Goal: Transaction & Acquisition: Purchase product/service

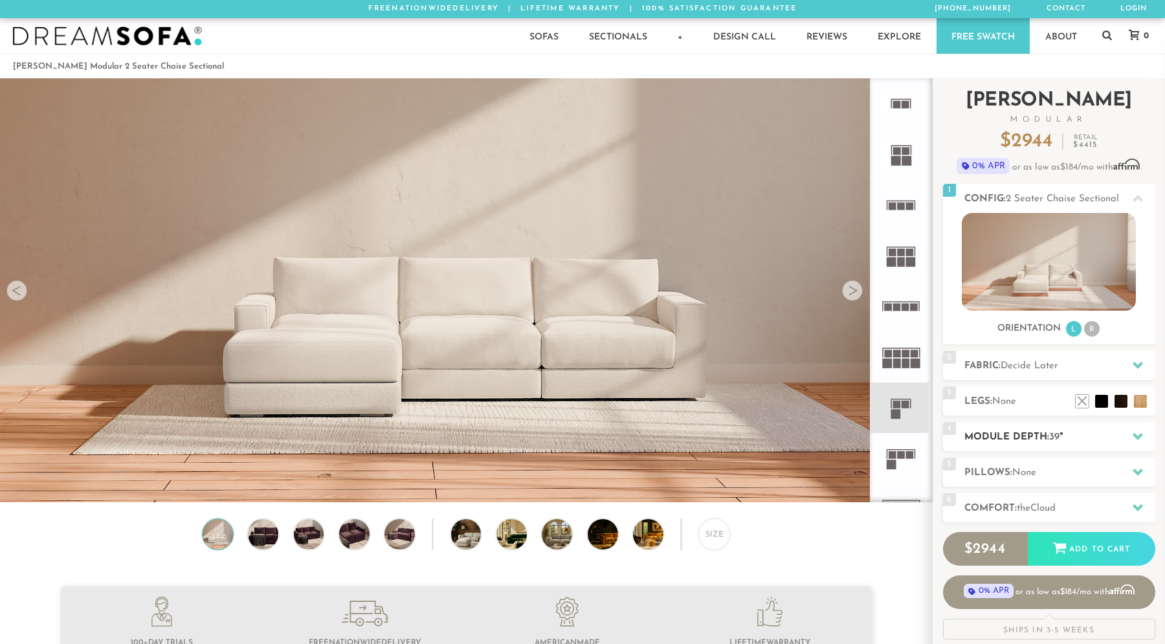
click at [1067, 432] on h2 "Module Depth: 39 "" at bounding box center [1059, 437] width 191 height 15
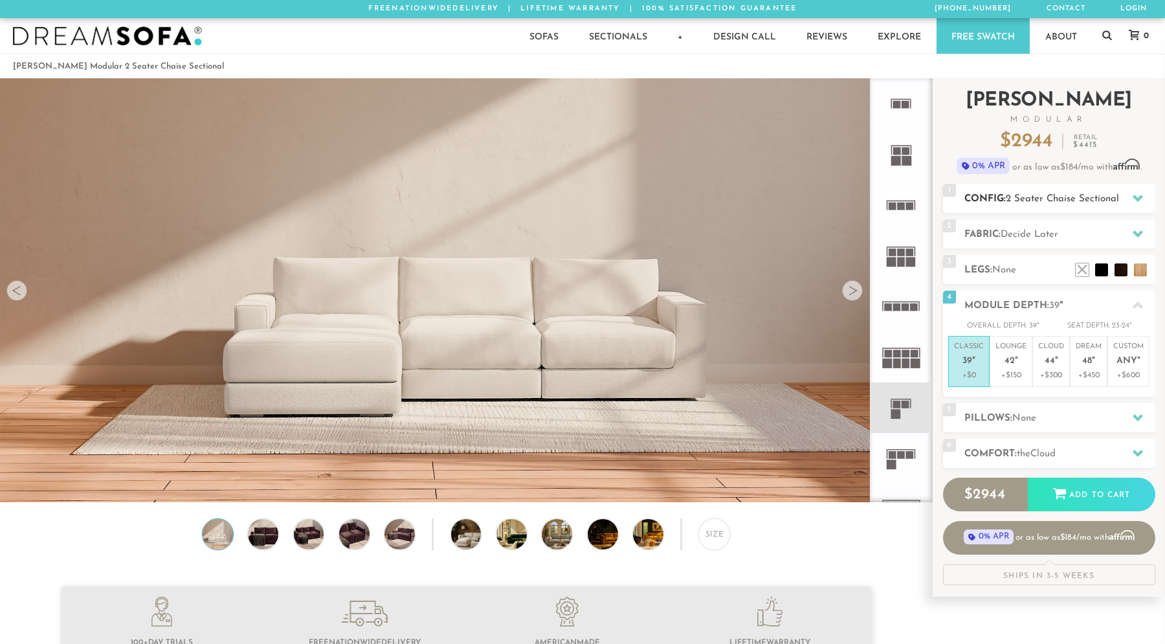
click at [1031, 203] on span "2 Seater Chaise Sectional" at bounding box center [1061, 199] width 113 height 10
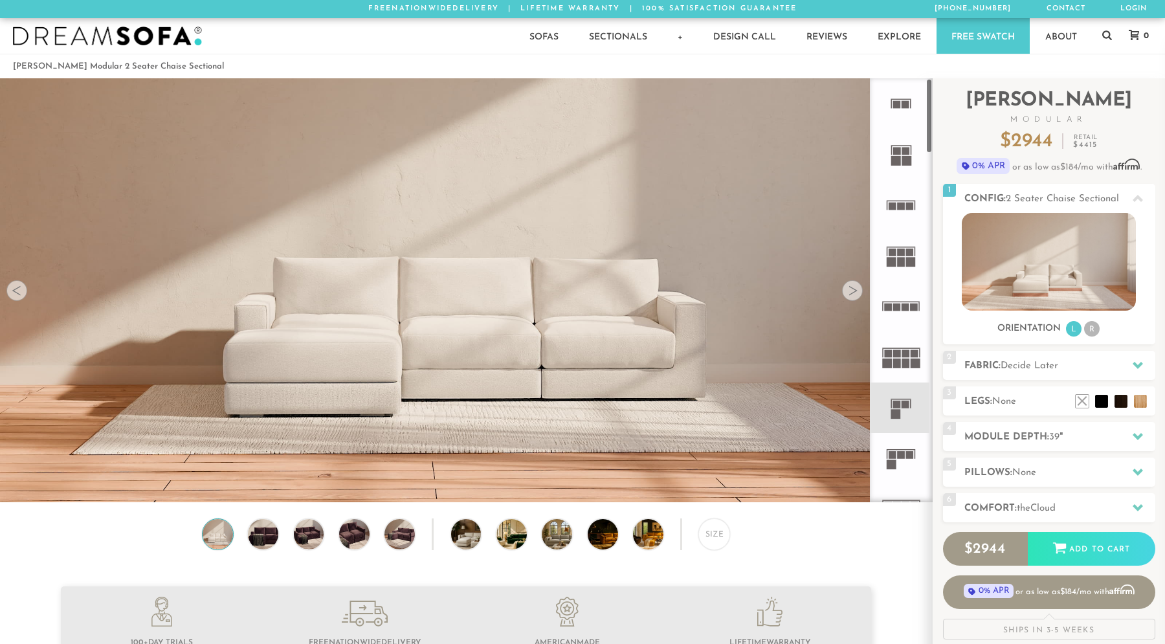
click at [895, 419] on icon at bounding box center [900, 407] width 50 height 50
click at [895, 468] on rect at bounding box center [891, 465] width 10 height 10
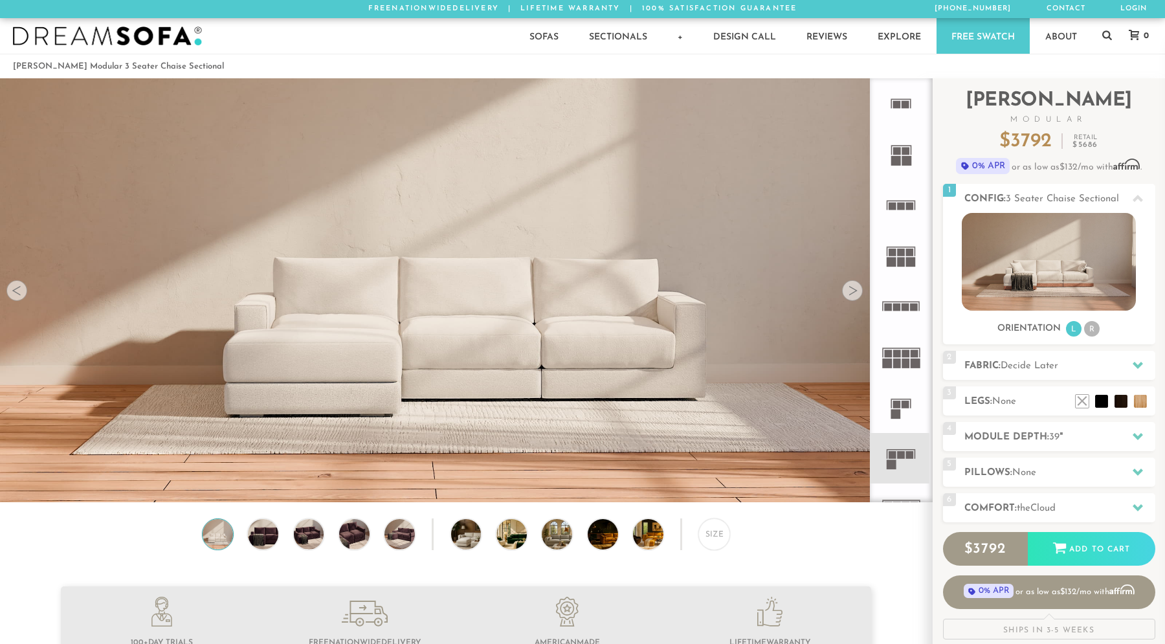
click at [901, 403] on rect at bounding box center [905, 404] width 8 height 8
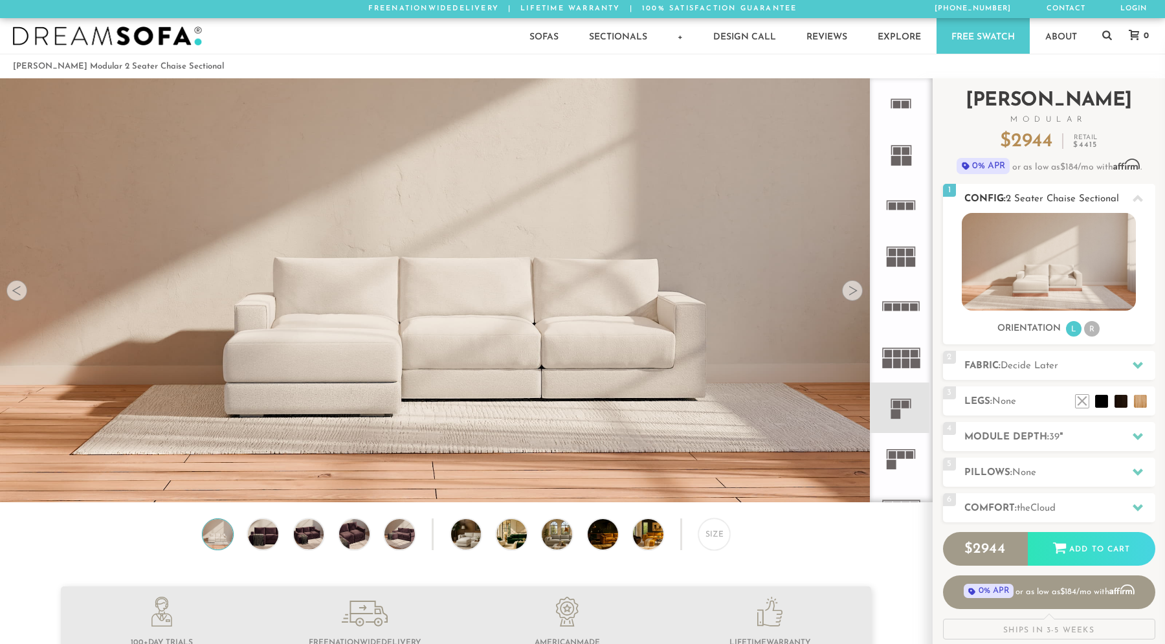
click at [1091, 325] on li "R" at bounding box center [1092, 329] width 16 height 16
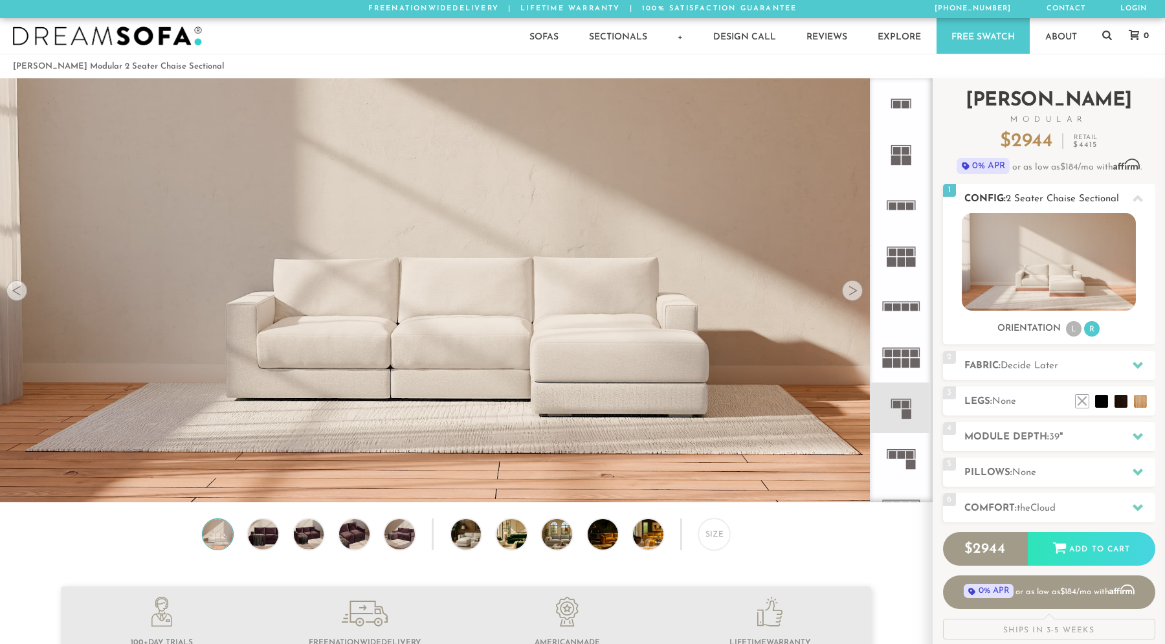
click at [1070, 195] on span "2 Seater Chaise Sectional" at bounding box center [1061, 199] width 113 height 10
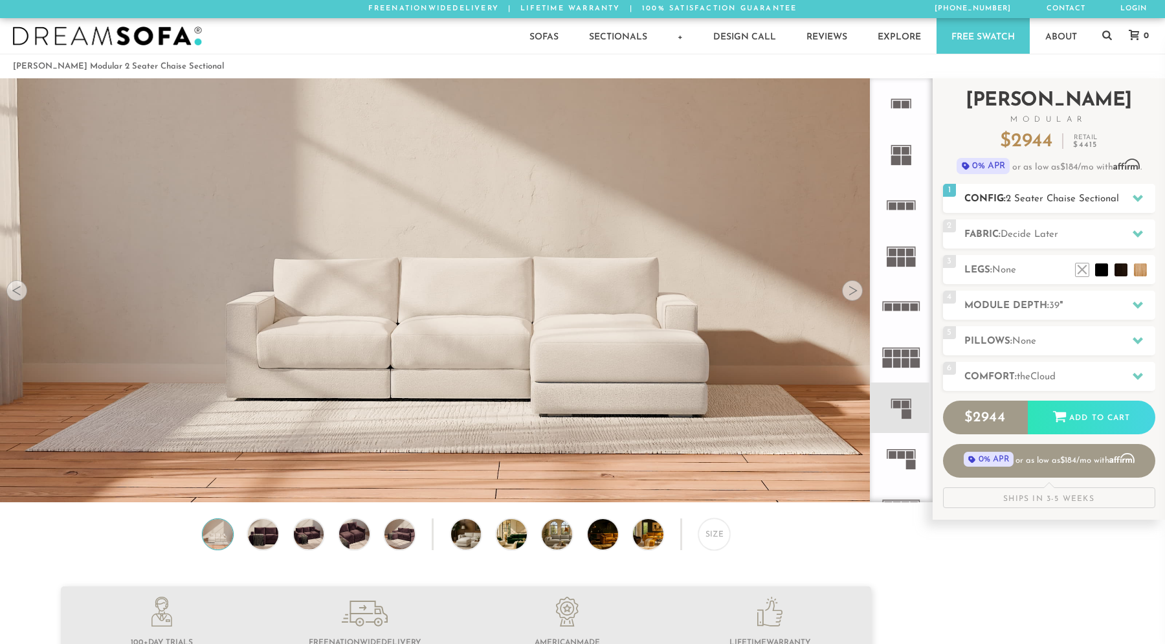
click at [1070, 195] on span "2 Seater Chaise Sectional" at bounding box center [1061, 199] width 113 height 10
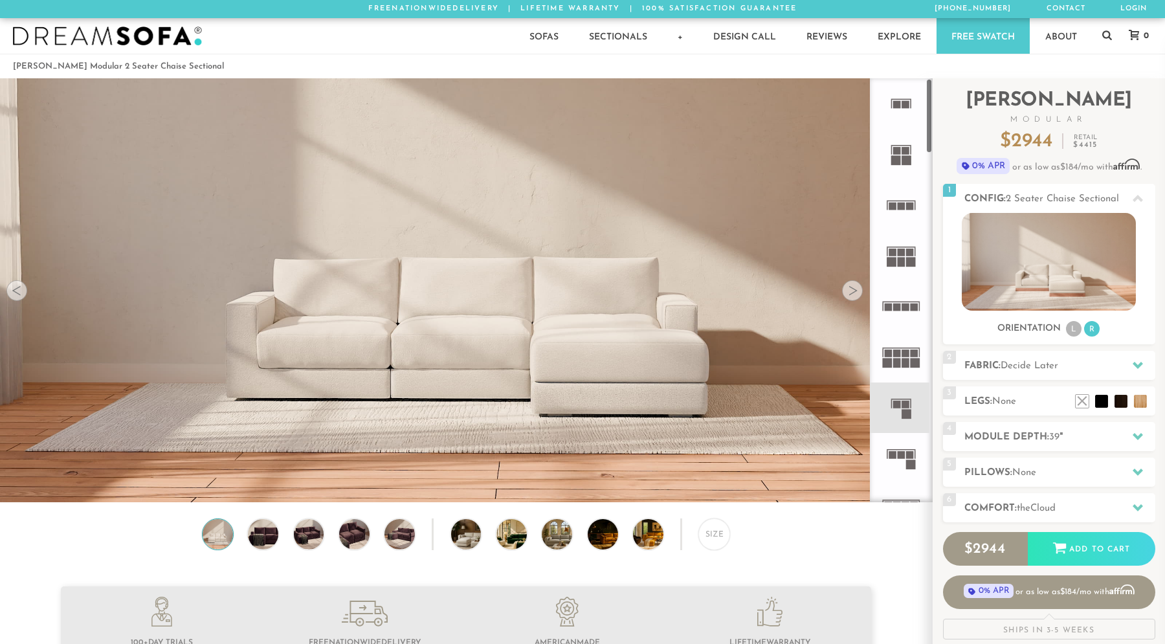
click at [899, 105] on rect at bounding box center [897, 105] width 8 height 8
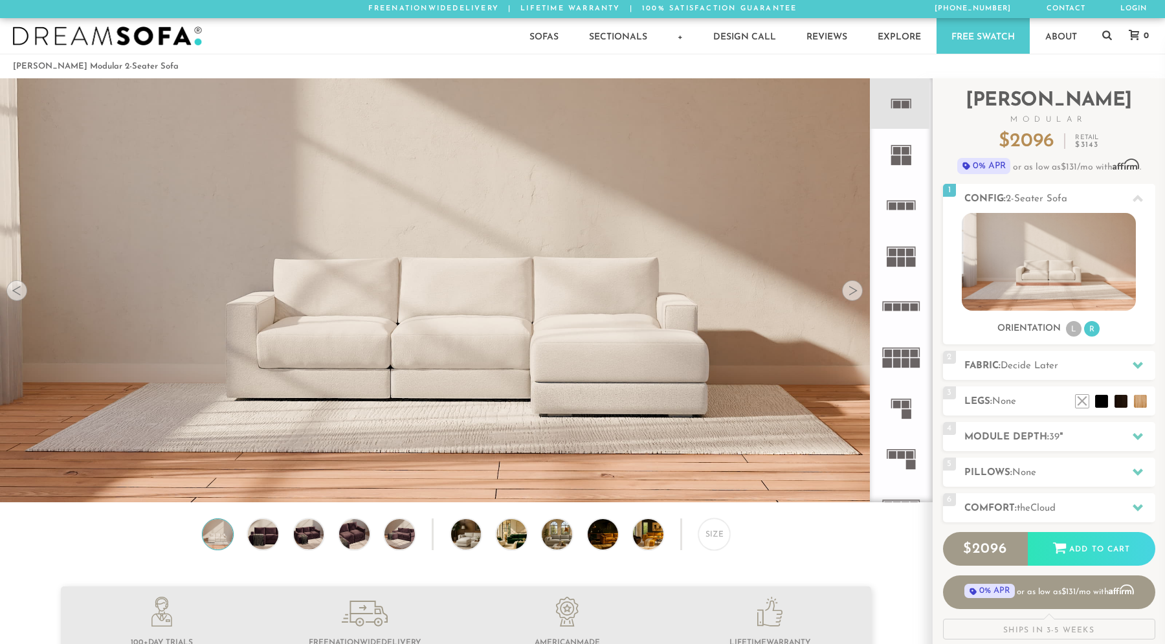
click at [899, 105] on rect at bounding box center [897, 105] width 8 height 8
click at [901, 157] on rect at bounding box center [906, 161] width 10 height 10
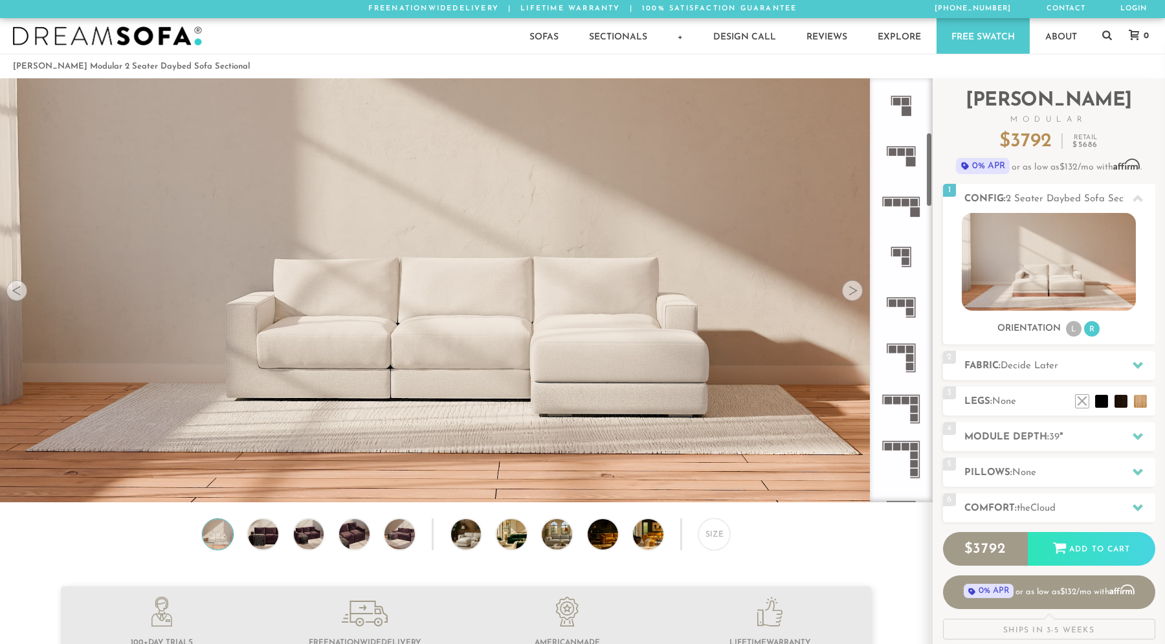
scroll to position [305, 0]
click at [904, 259] on rect at bounding box center [905, 259] width 8 height 8
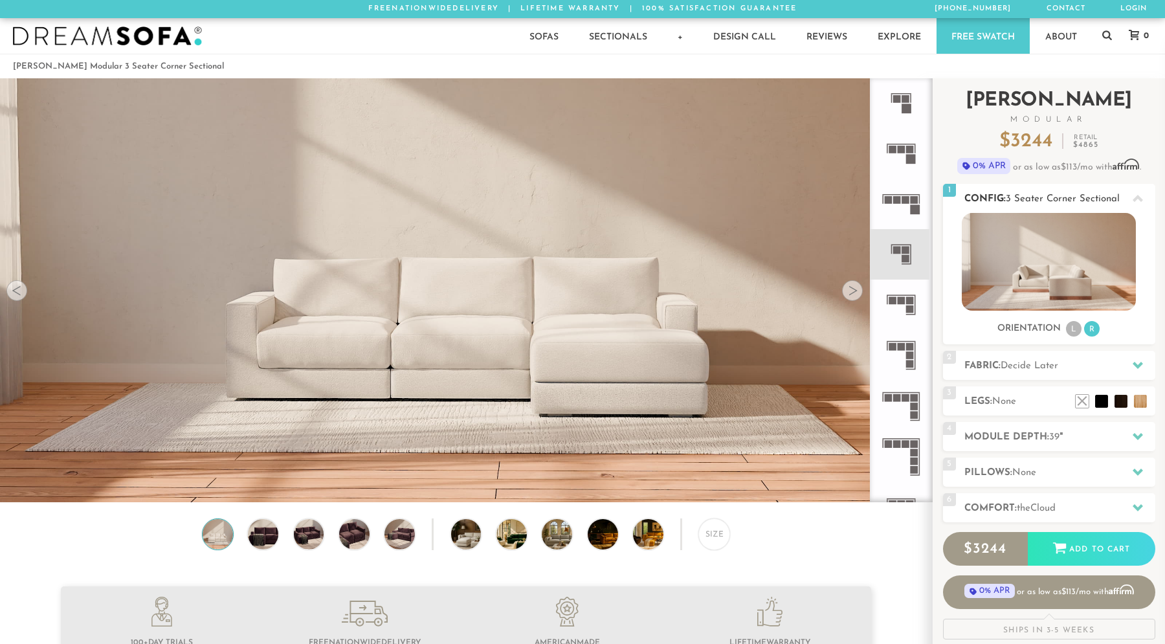
click at [1031, 262] on img at bounding box center [1048, 262] width 174 height 98
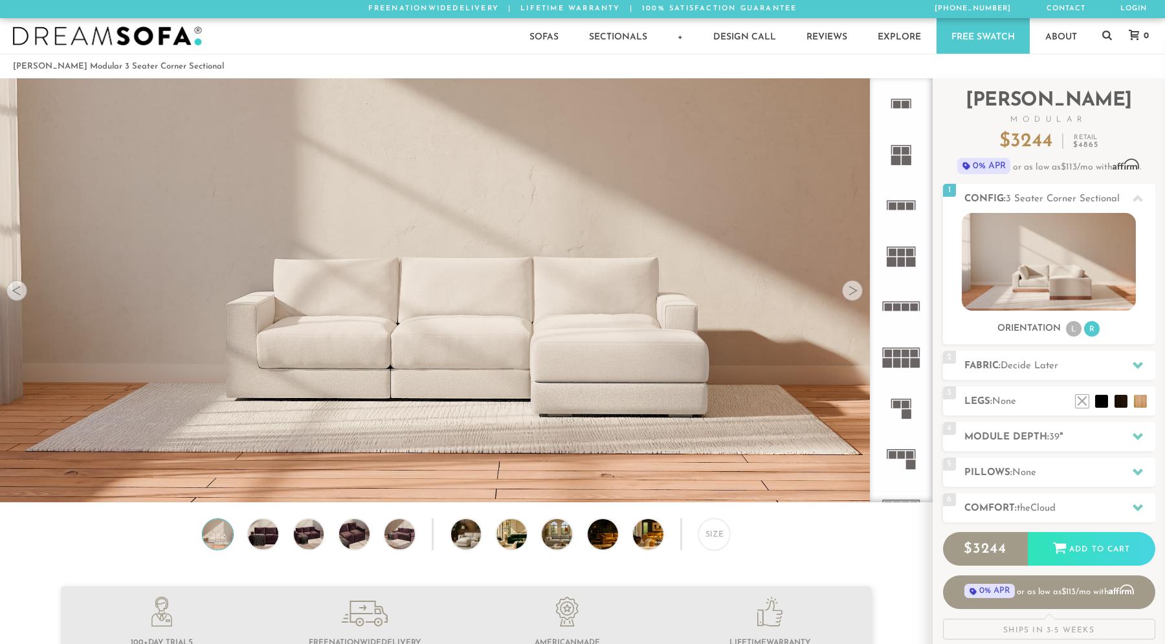
click at [900, 100] on icon at bounding box center [900, 103] width 50 height 50
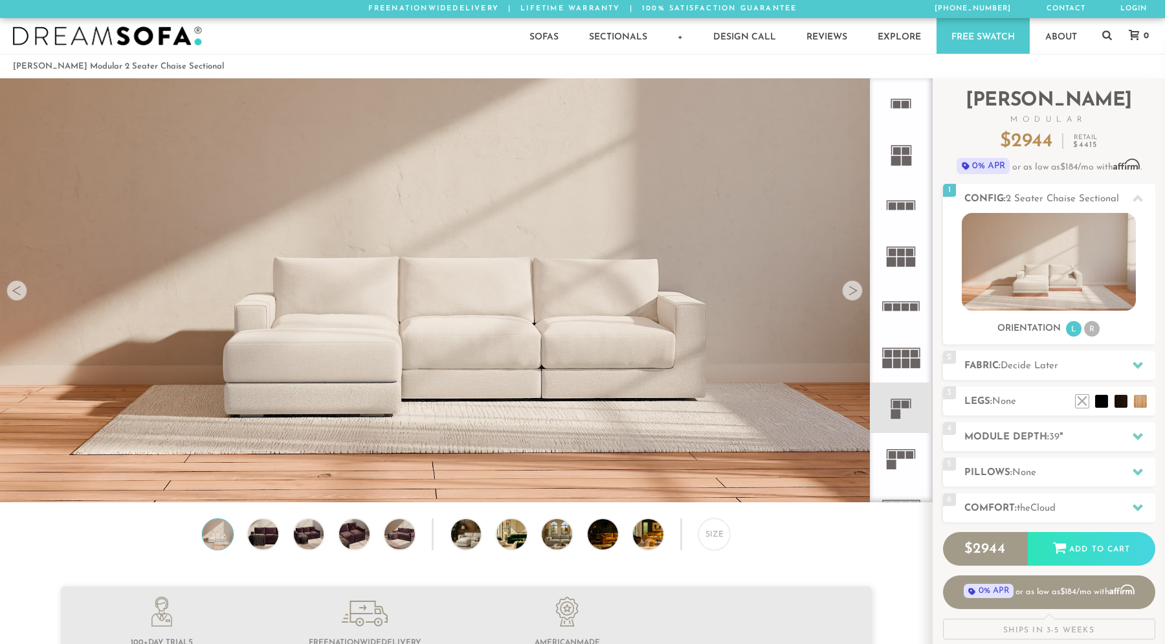
scroll to position [14924, 1155]
click at [899, 406] on rect at bounding box center [897, 404] width 8 height 8
click at [266, 540] on img at bounding box center [263, 534] width 36 height 30
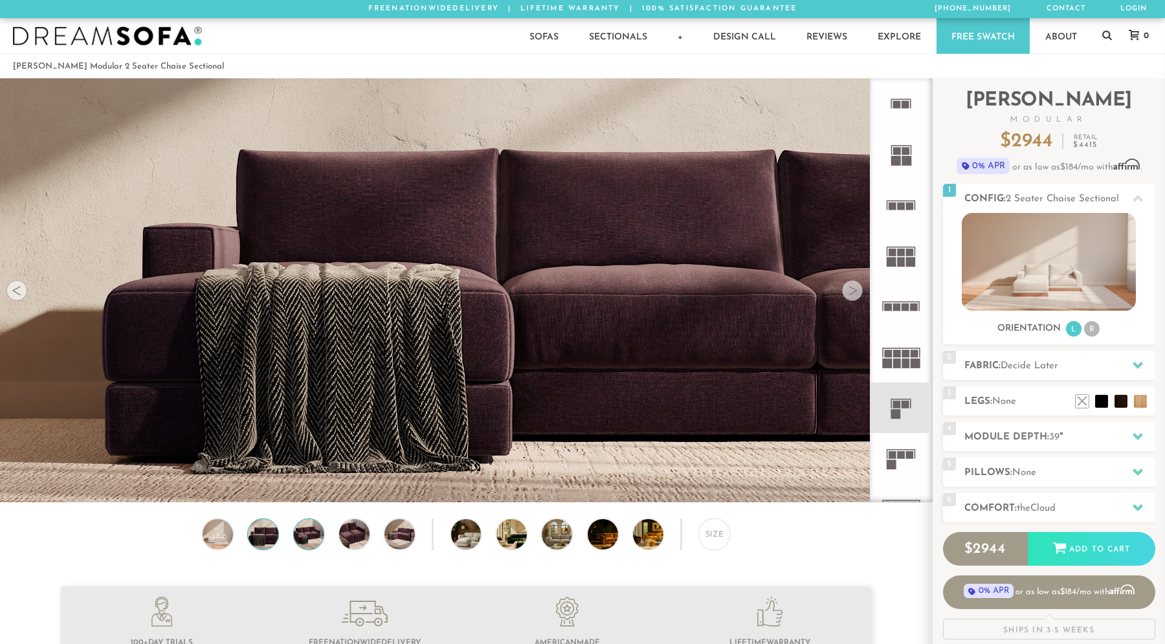
click at [299, 541] on img at bounding box center [308, 534] width 36 height 30
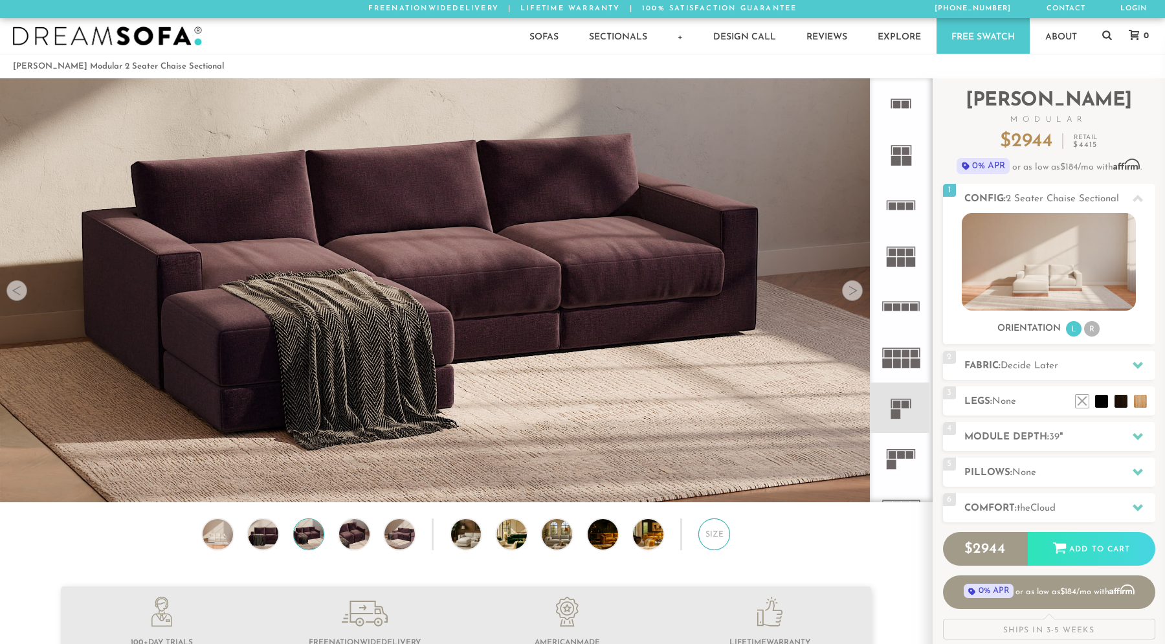
click at [710, 542] on div "Size" at bounding box center [714, 534] width 32 height 32
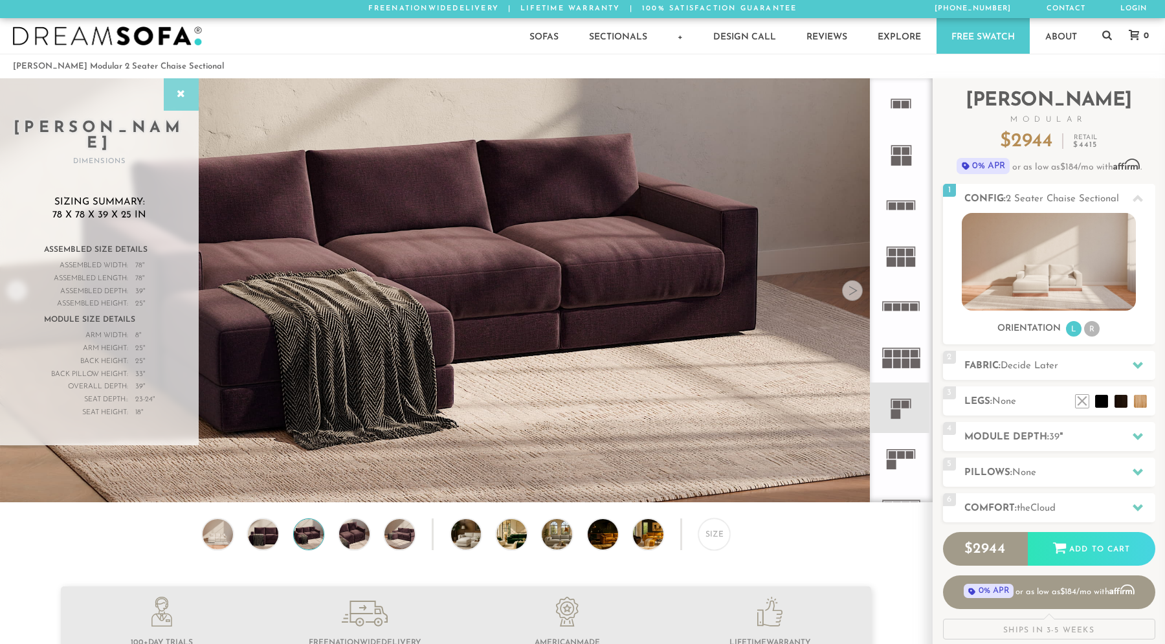
click at [186, 96] on icon at bounding box center [181, 94] width 14 height 10
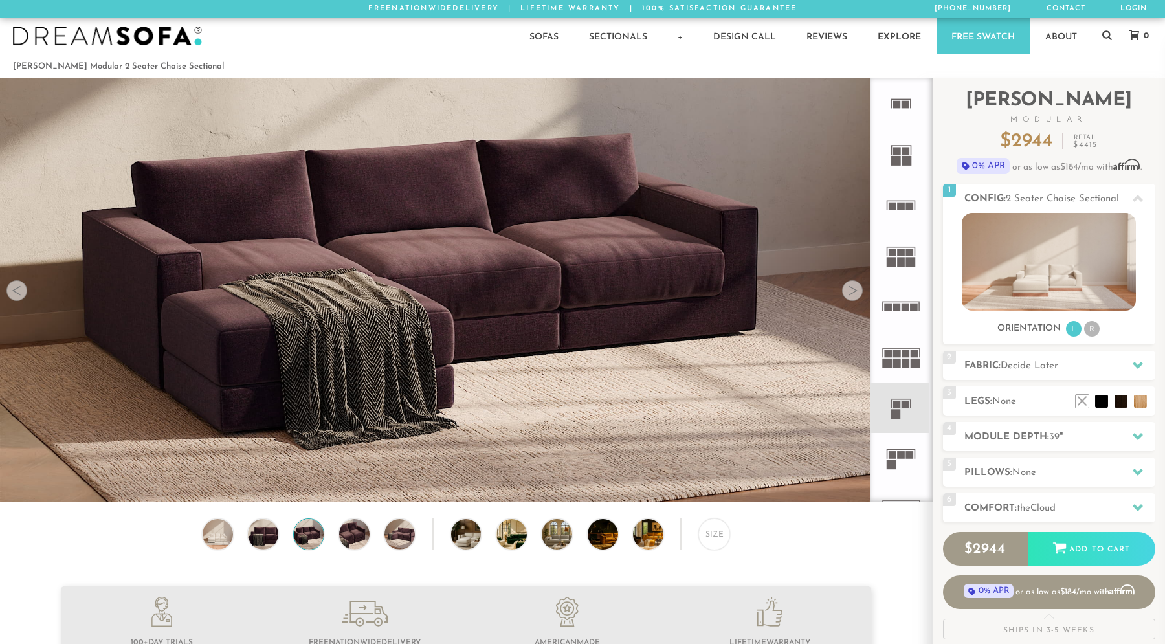
click at [311, 543] on img at bounding box center [308, 534] width 36 height 30
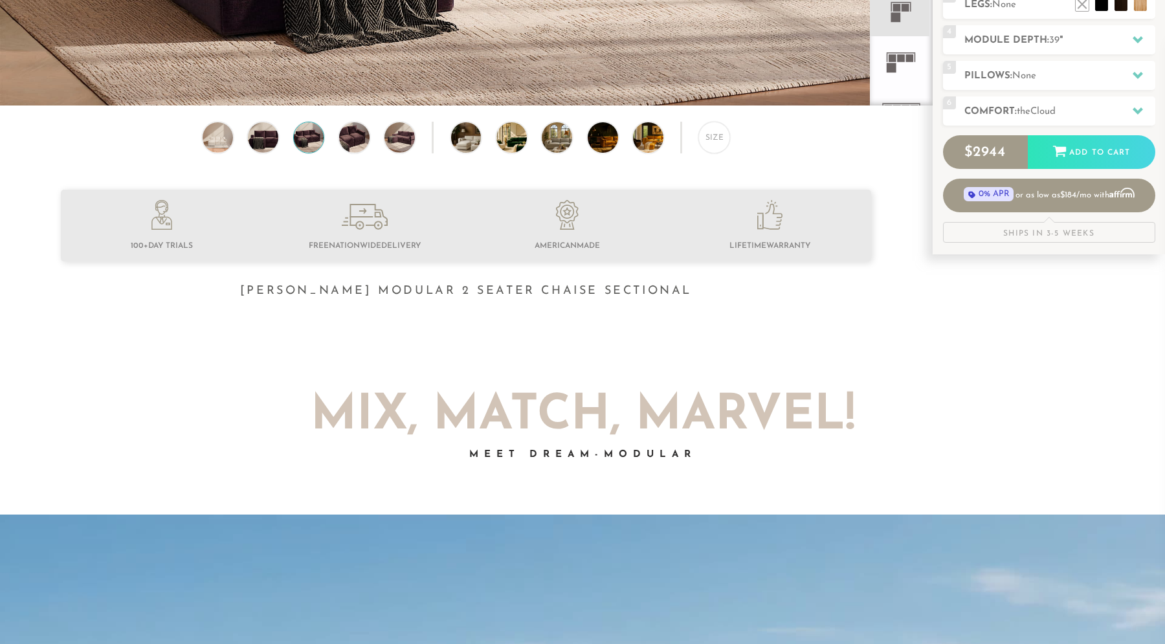
scroll to position [0, 0]
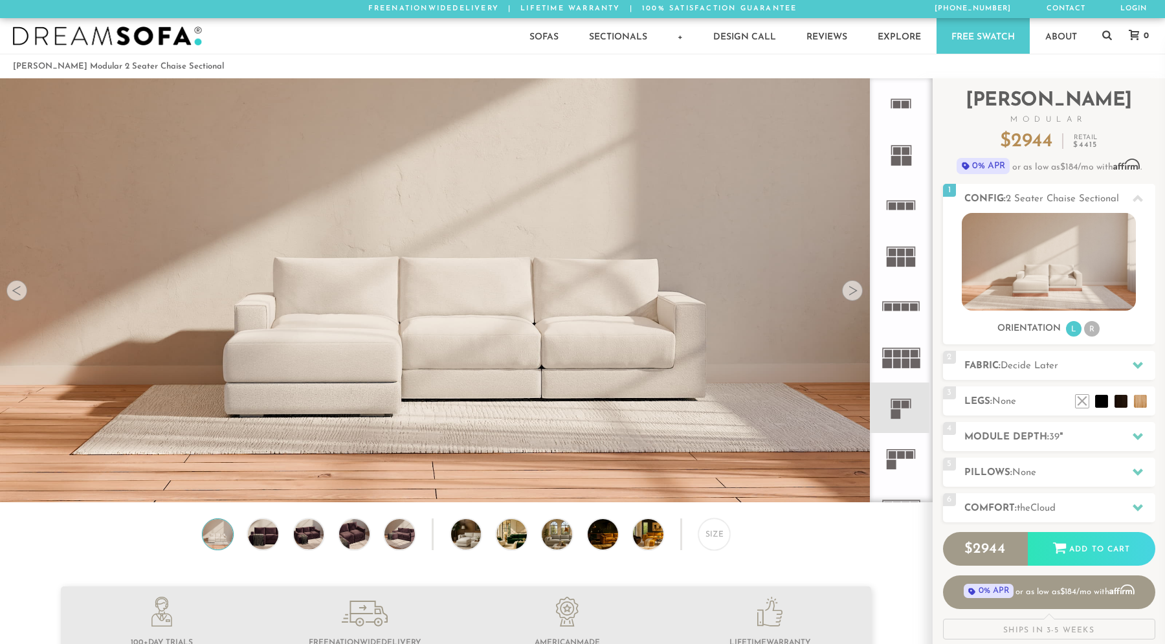
scroll to position [10, 10]
click at [1052, 367] on span "Decide Later" at bounding box center [1029, 366] width 58 height 10
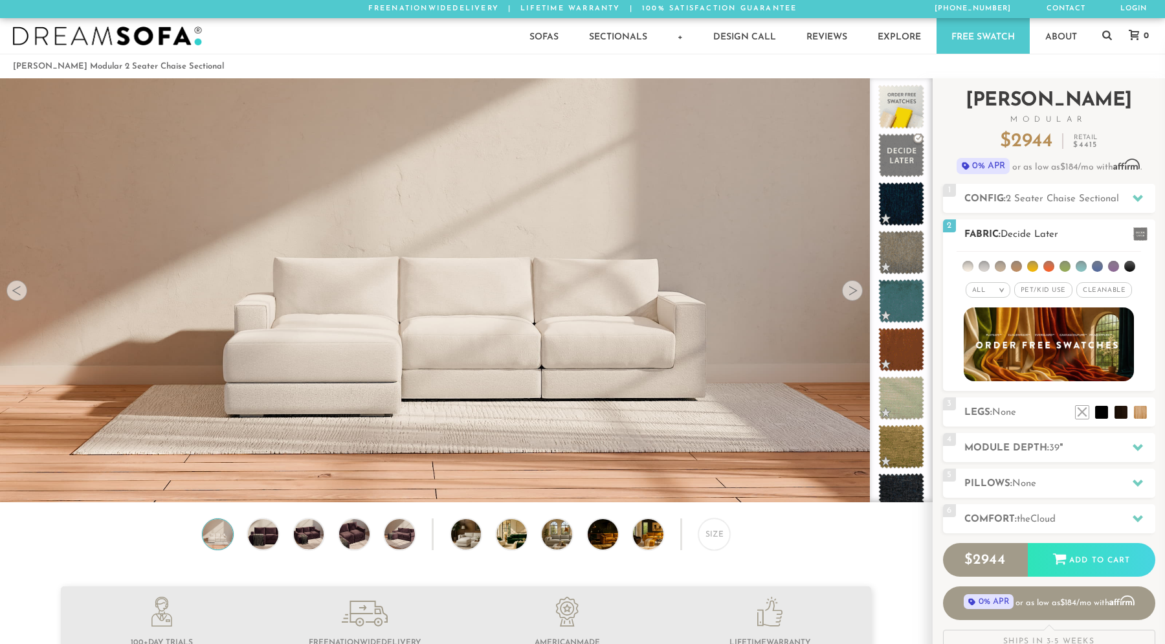
click at [982, 267] on li at bounding box center [983, 266] width 11 height 11
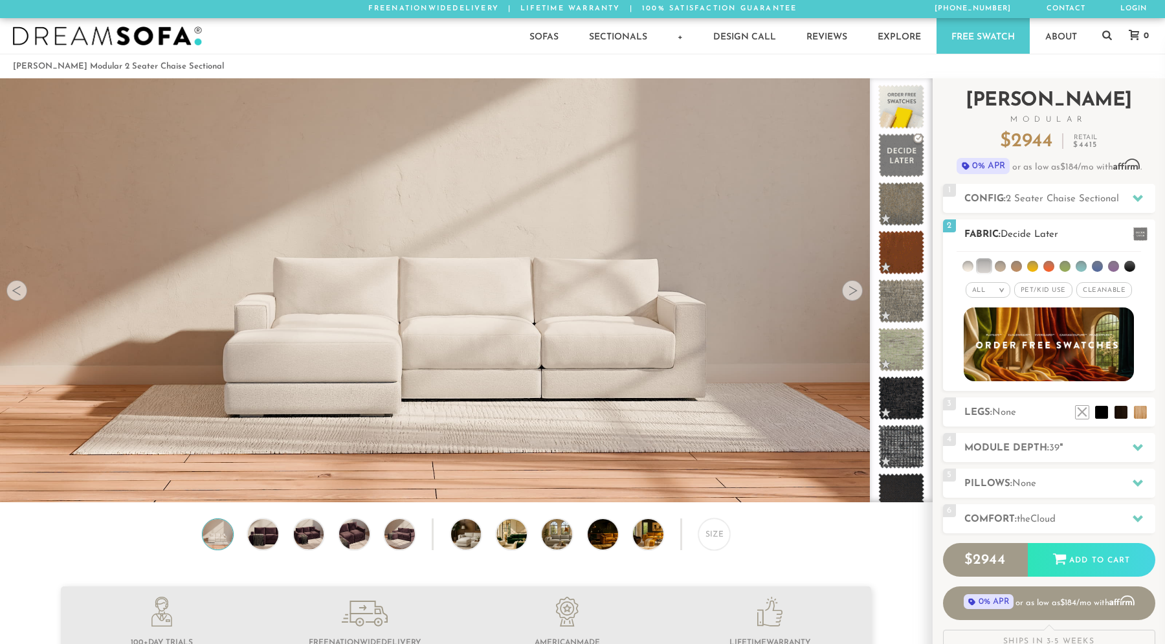
click at [968, 266] on li at bounding box center [967, 266] width 11 height 11
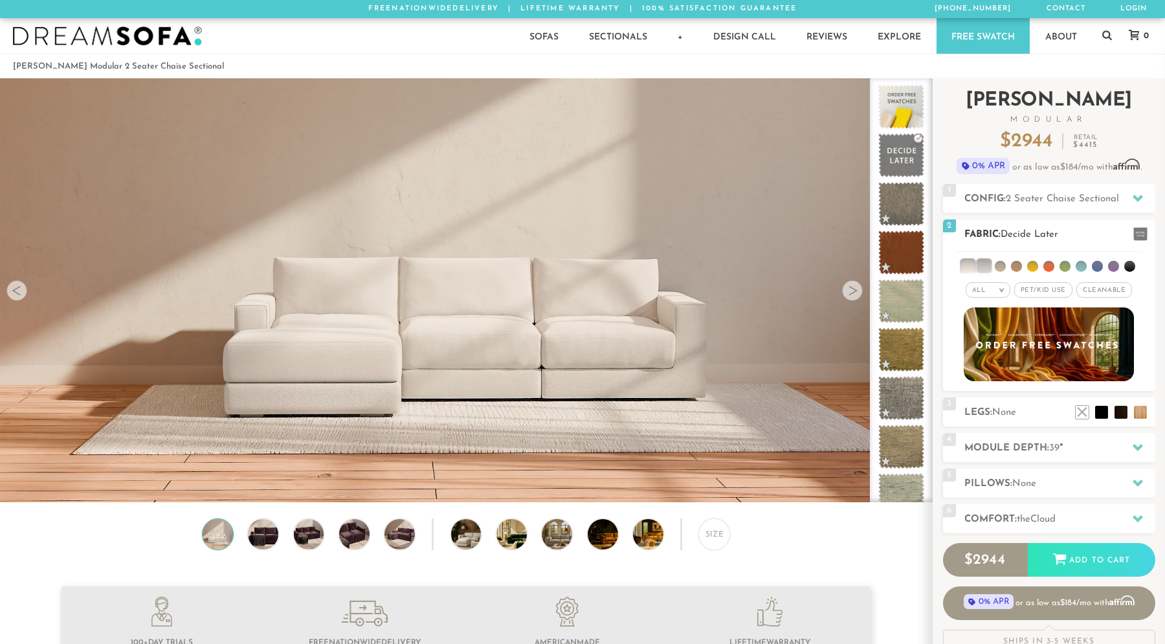
click at [1000, 266] on li at bounding box center [999, 266] width 11 height 11
click at [1015, 265] on li at bounding box center [1016, 266] width 11 height 11
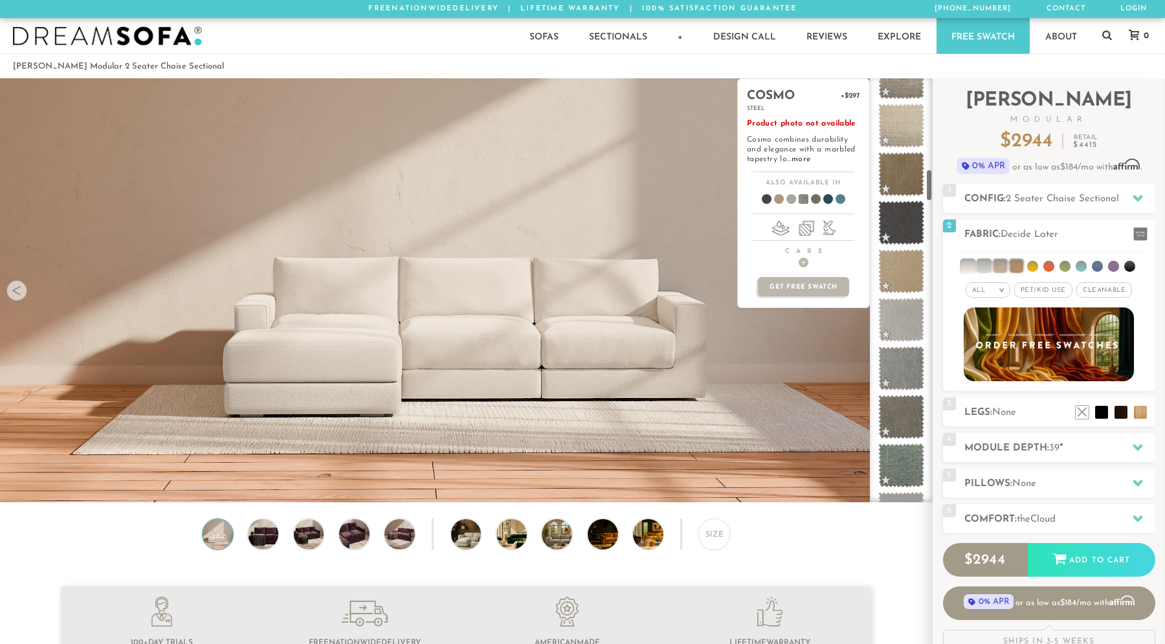
scroll to position [1196, 0]
click at [899, 314] on span at bounding box center [901, 317] width 58 height 55
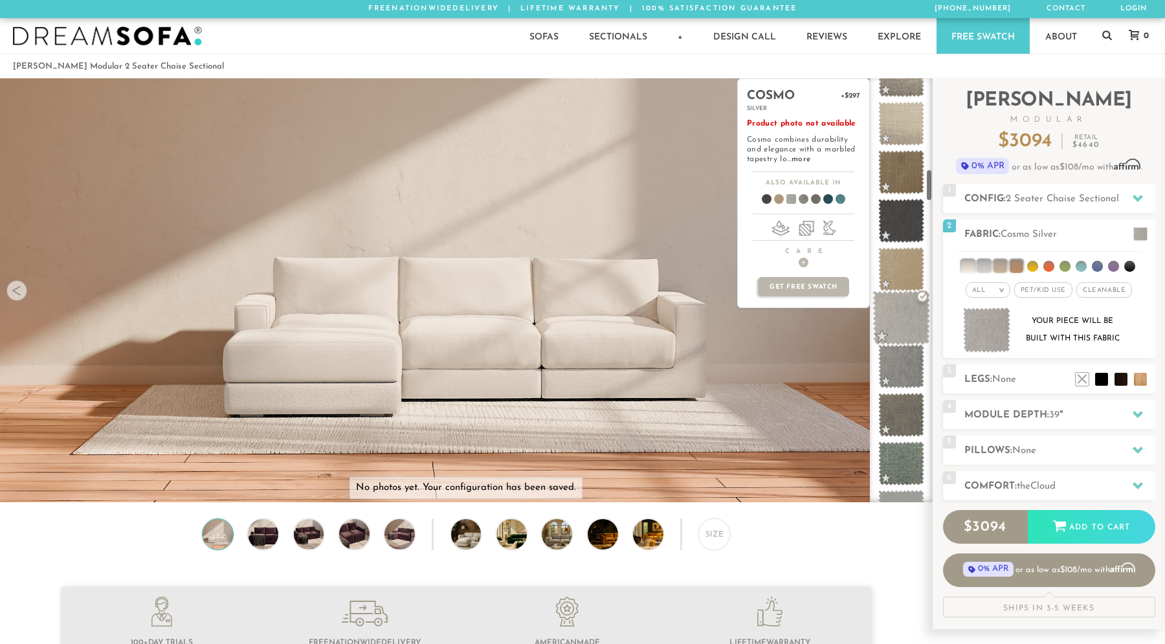
click at [899, 317] on span at bounding box center [901, 317] width 58 height 55
click at [899, 363] on span at bounding box center [901, 366] width 58 height 55
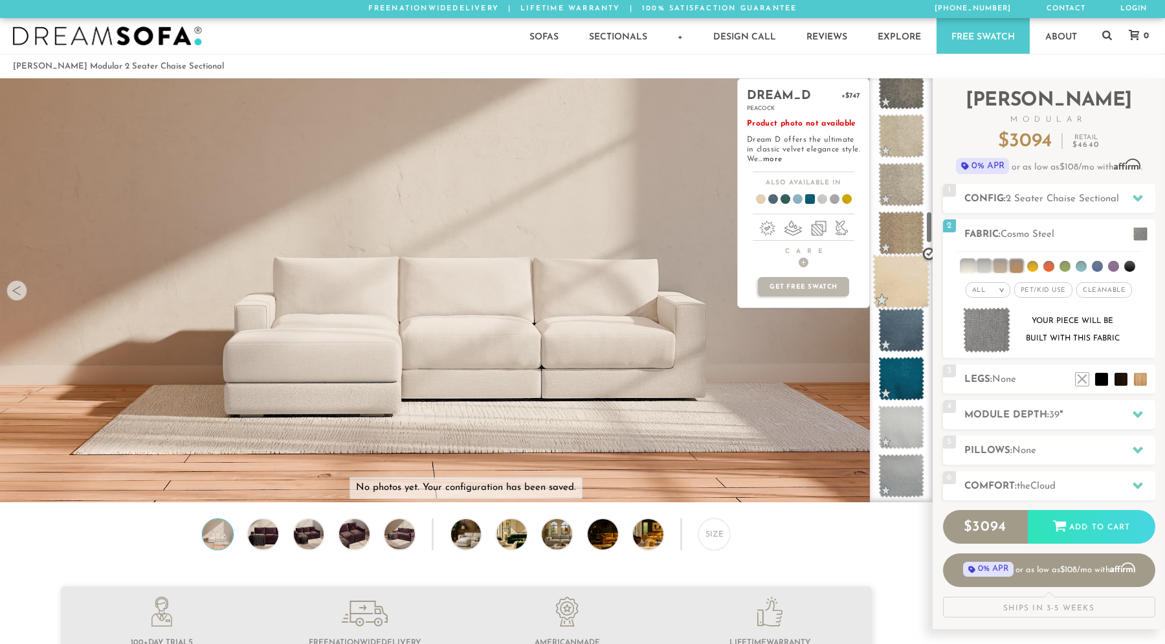
scroll to position [1748, 0]
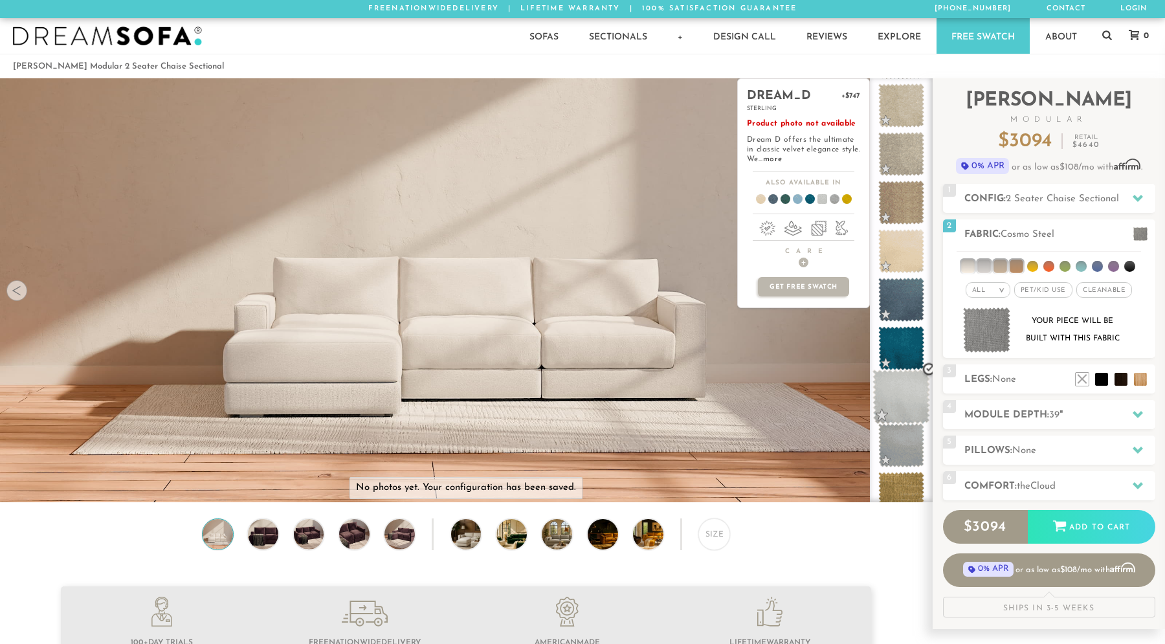
click at [902, 402] on span at bounding box center [901, 396] width 58 height 55
click at [901, 445] on span at bounding box center [901, 445] width 58 height 55
click at [902, 389] on span at bounding box center [901, 396] width 58 height 55
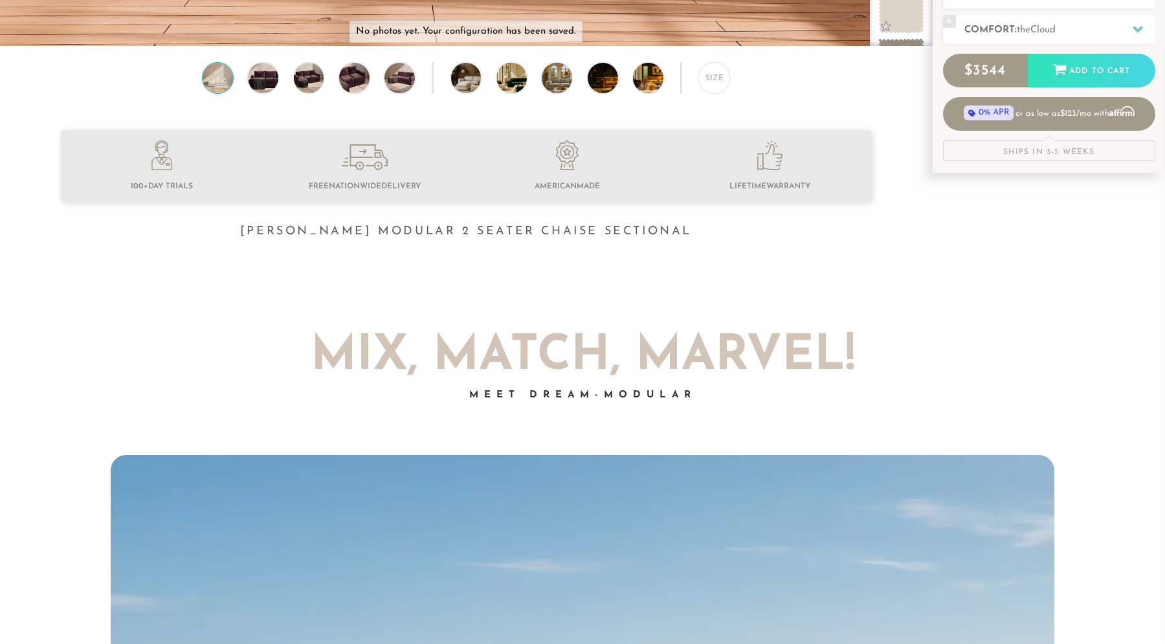
scroll to position [0, 0]
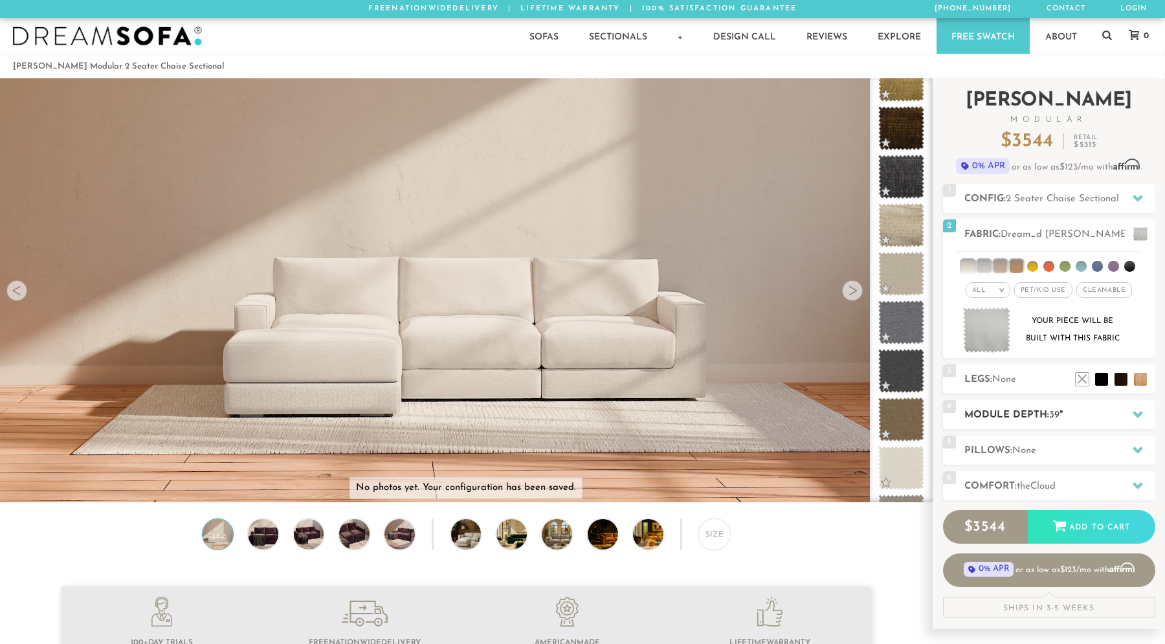
click at [1003, 413] on h2 "Module Depth: 39 "" at bounding box center [1059, 415] width 191 height 15
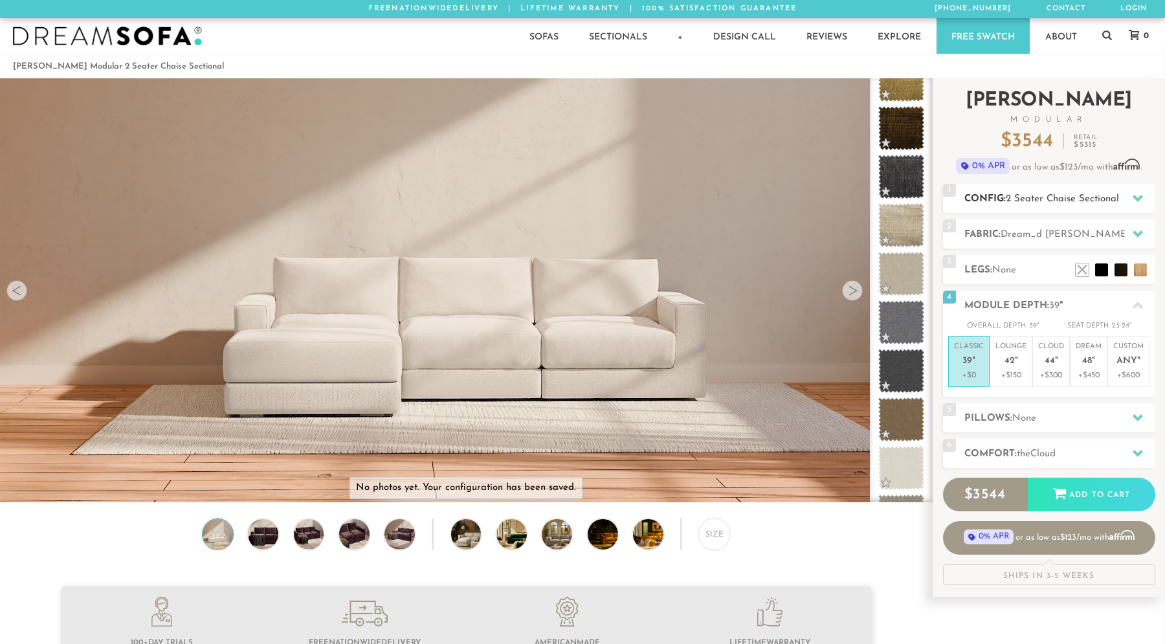
click at [1053, 200] on span "2 Seater Chaise Sectional" at bounding box center [1061, 199] width 113 height 10
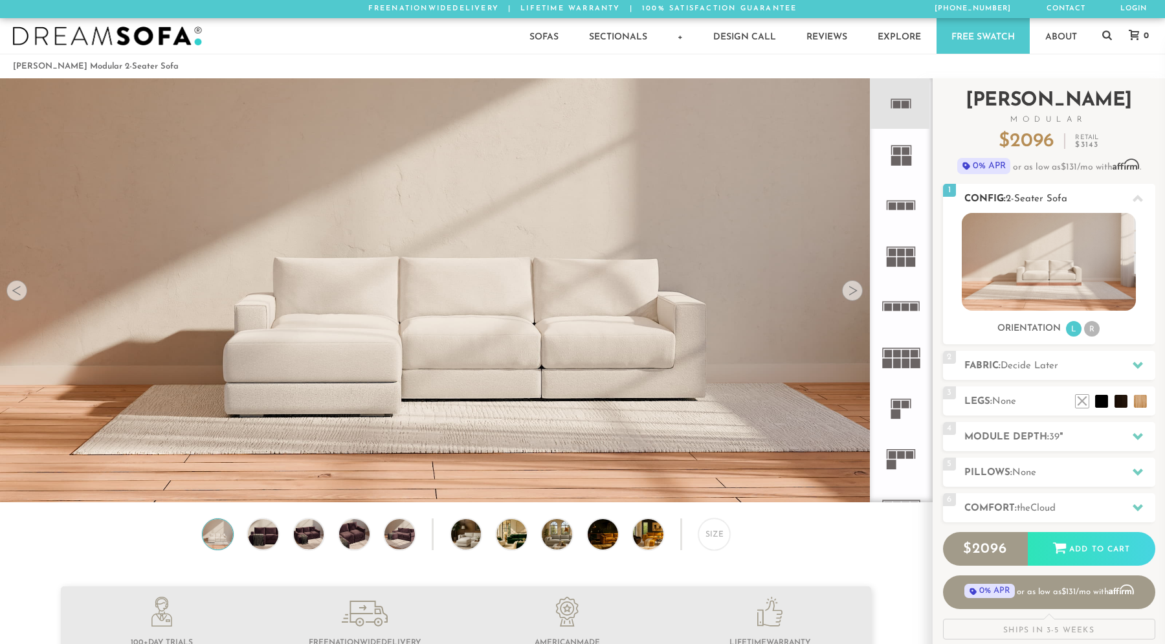
scroll to position [10, 10]
click at [893, 100] on icon at bounding box center [900, 103] width 50 height 50
click at [711, 536] on div "Size" at bounding box center [714, 534] width 32 height 32
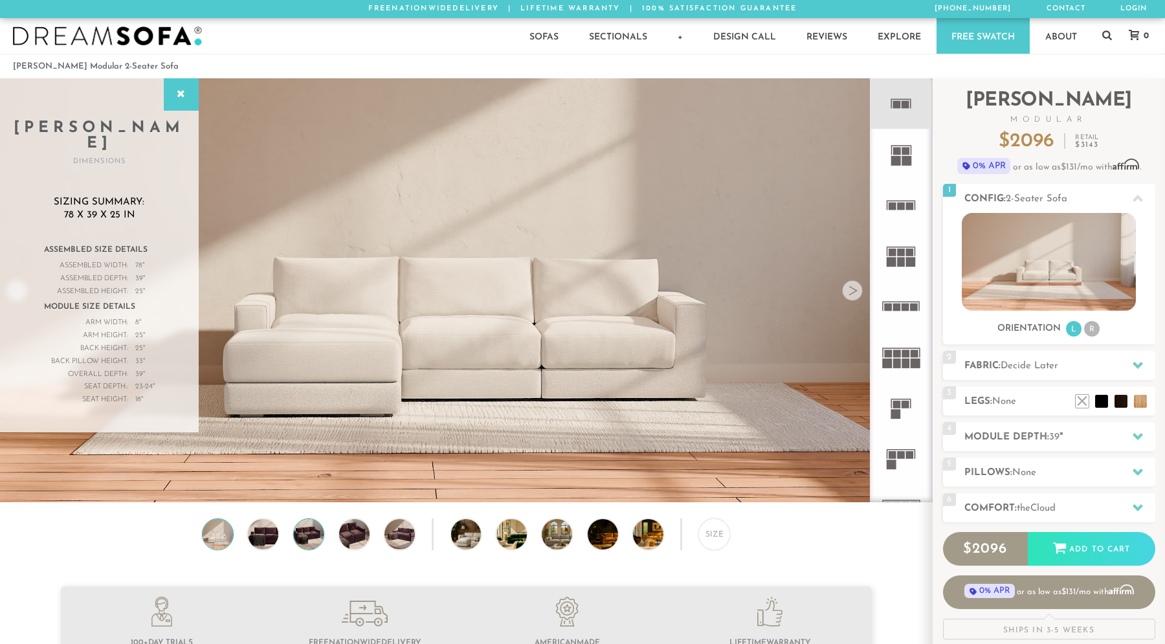
click at [306, 541] on img at bounding box center [308, 534] width 36 height 30
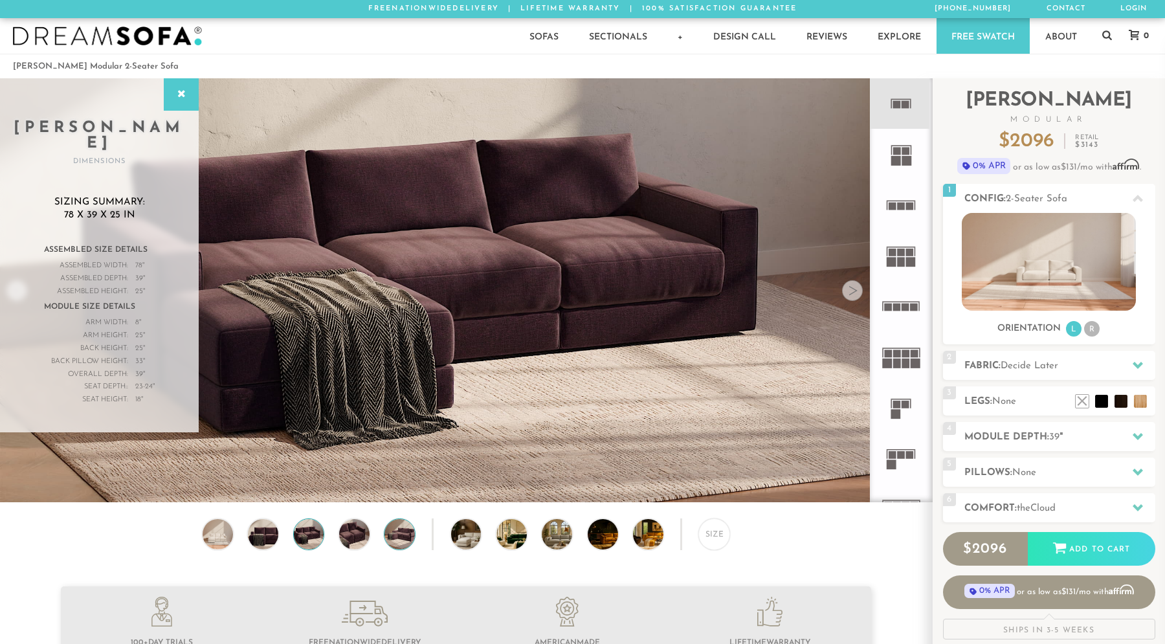
click at [384, 535] on img at bounding box center [400, 534] width 36 height 30
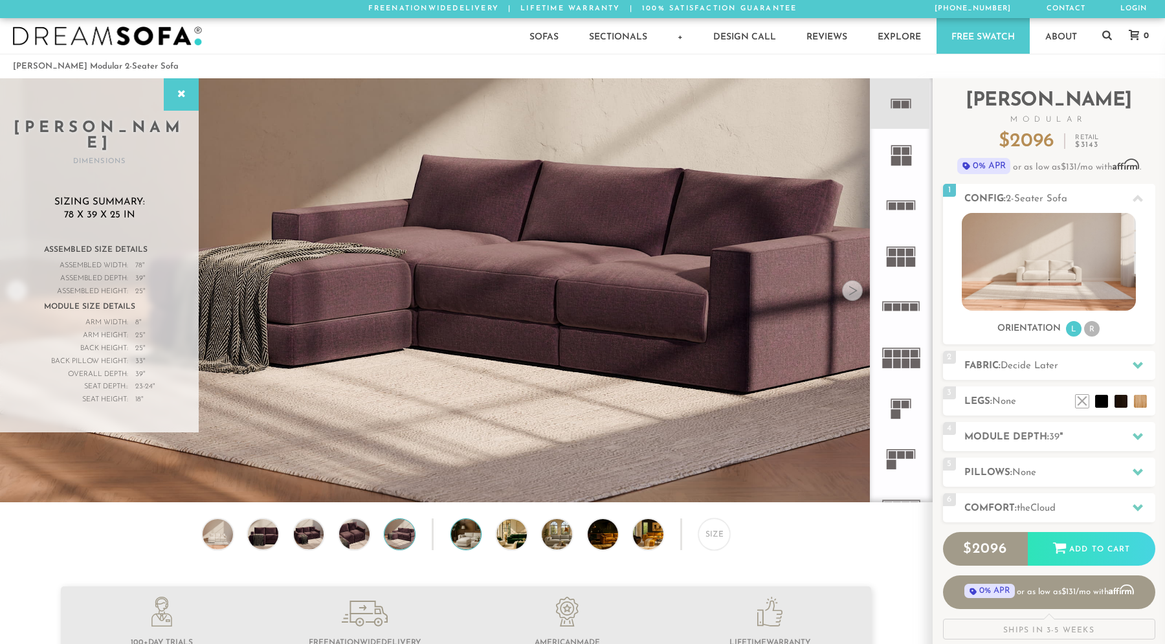
click at [452, 538] on img at bounding box center [478, 534] width 54 height 30
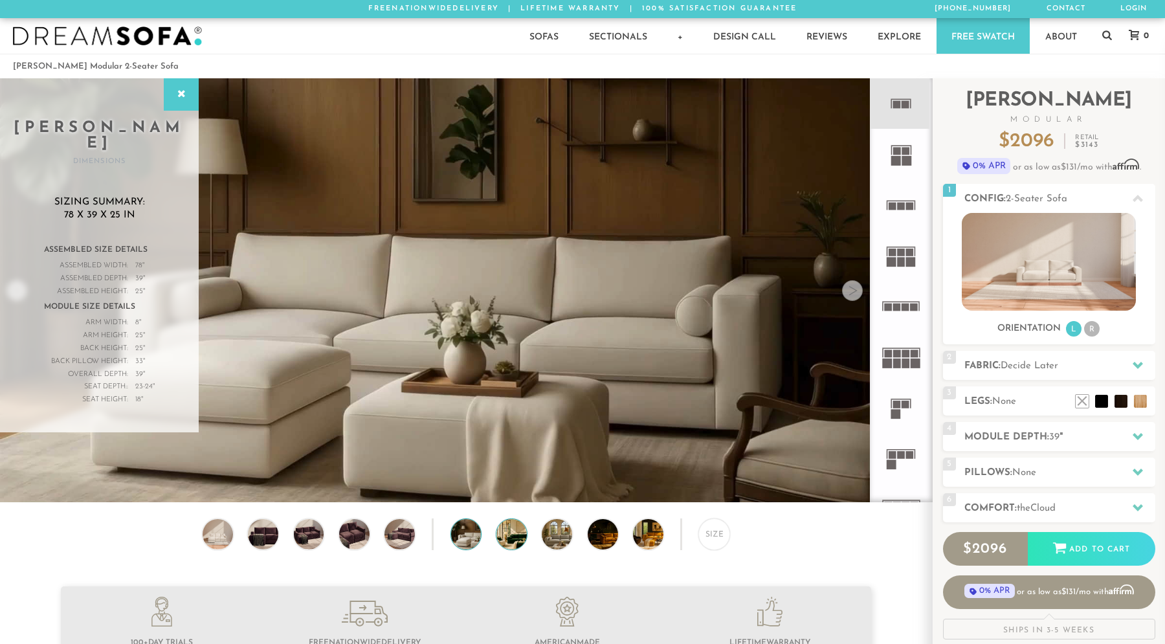
click at [503, 537] on img at bounding box center [523, 534] width 54 height 30
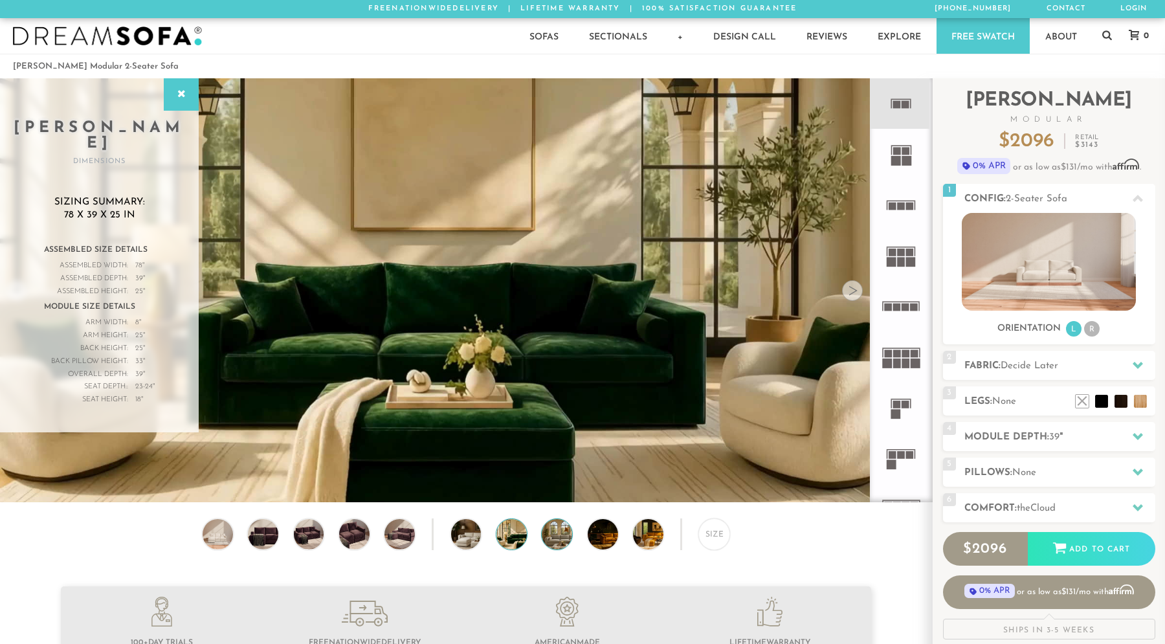
click at [562, 537] on img at bounding box center [569, 534] width 54 height 30
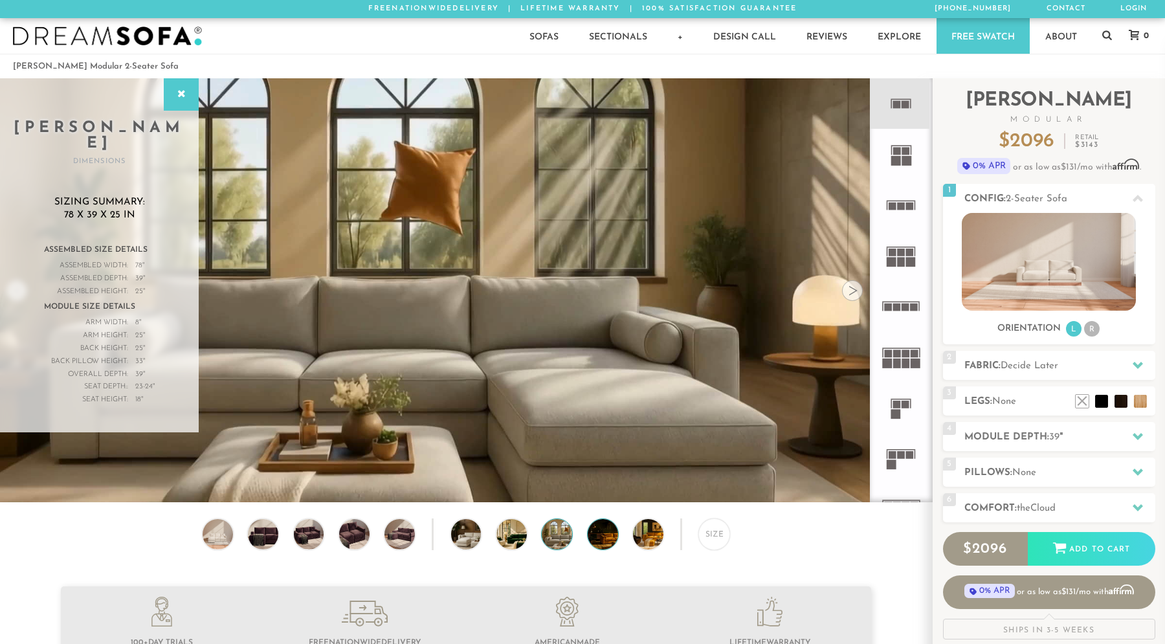
click at [606, 536] on img at bounding box center [614, 534] width 54 height 30
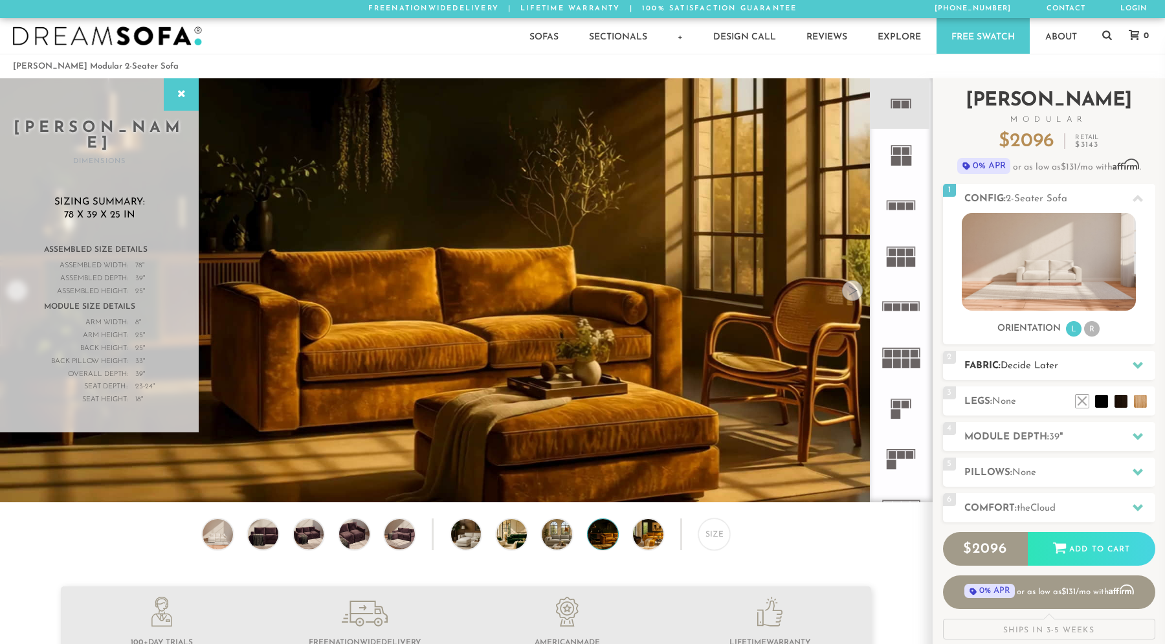
click at [1024, 367] on span "Decide Later" at bounding box center [1029, 366] width 58 height 10
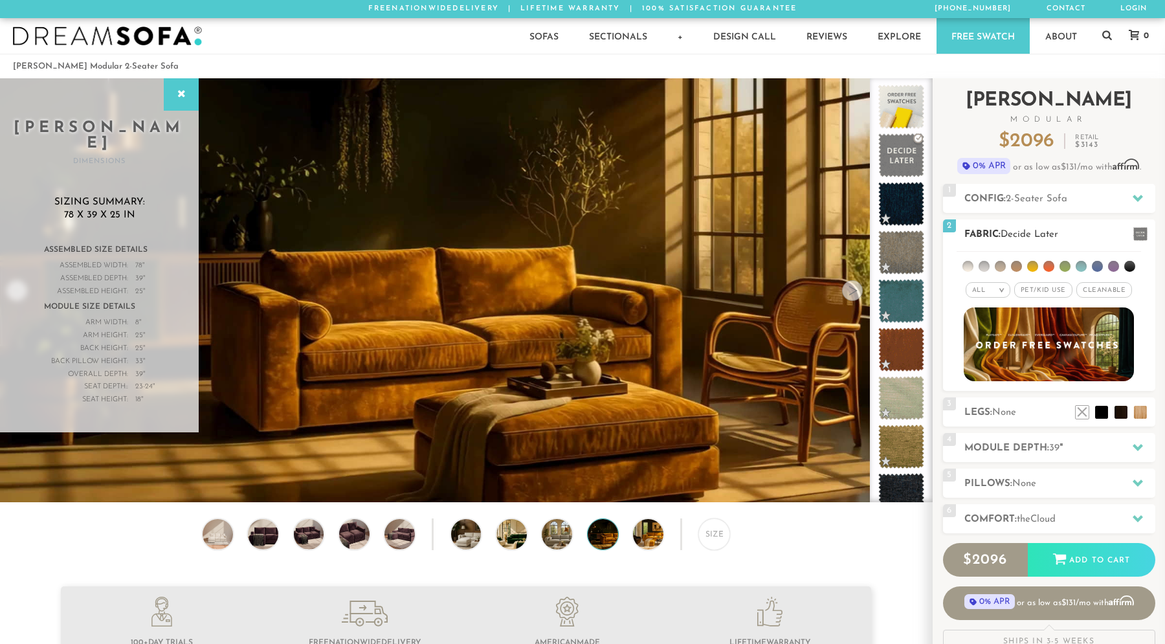
click at [985, 265] on li at bounding box center [983, 266] width 11 height 11
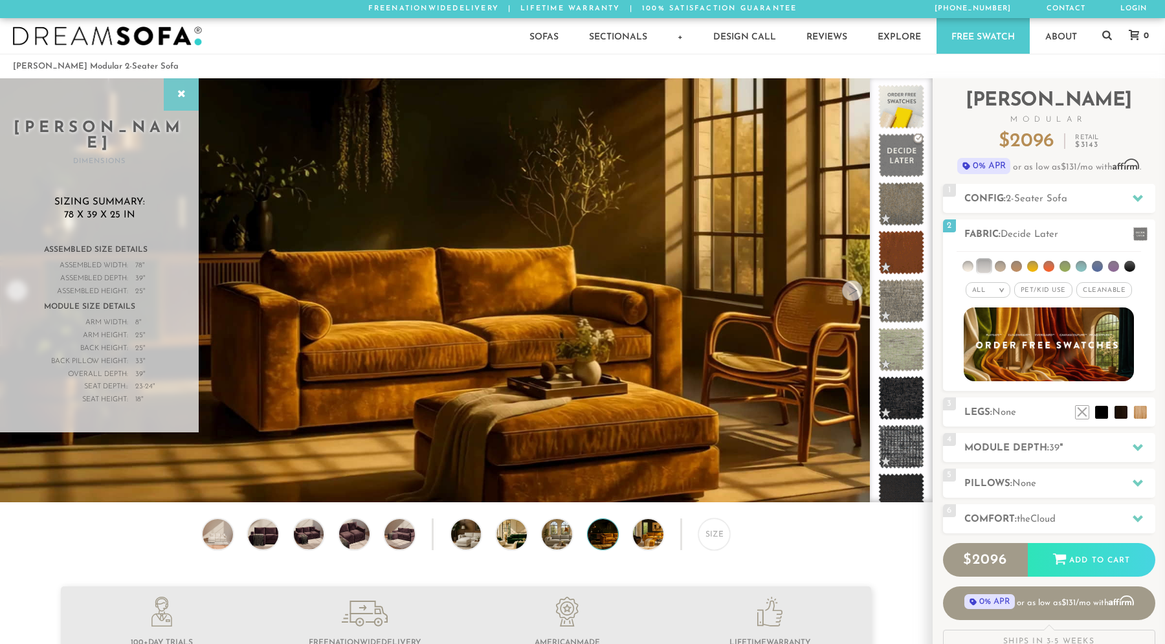
click at [186, 93] on icon at bounding box center [181, 94] width 14 height 10
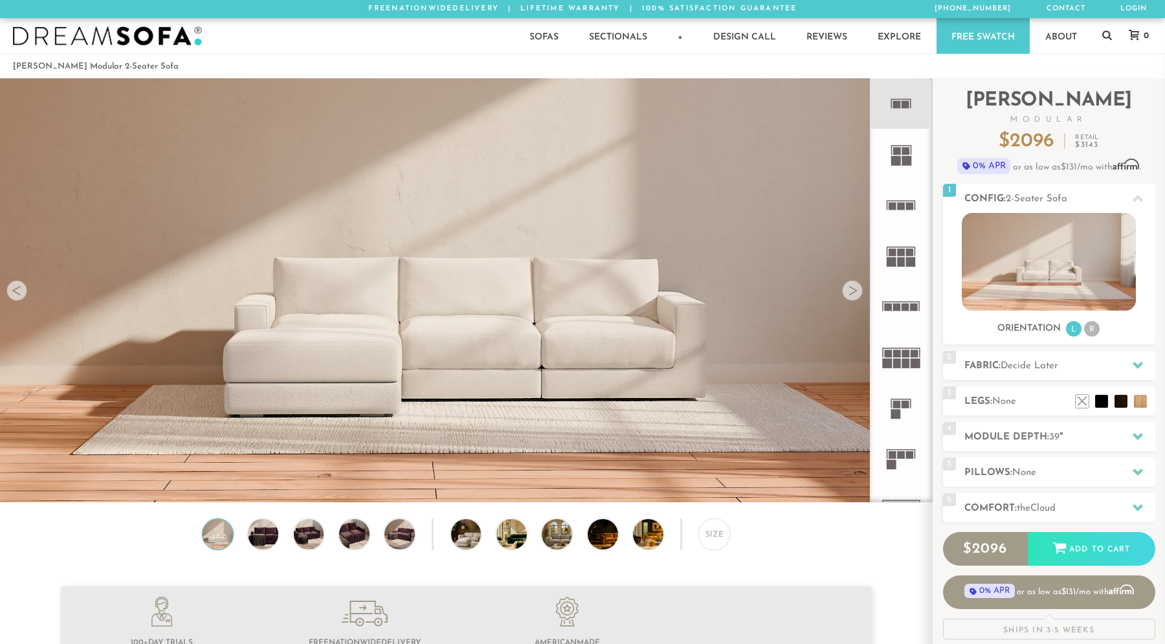
scroll to position [14924, 1155]
click at [1009, 268] on img at bounding box center [1048, 262] width 174 height 98
click at [1029, 270] on img at bounding box center [1048, 262] width 174 height 98
click at [1016, 434] on h2 "Module Depth: 39 "" at bounding box center [1059, 437] width 191 height 15
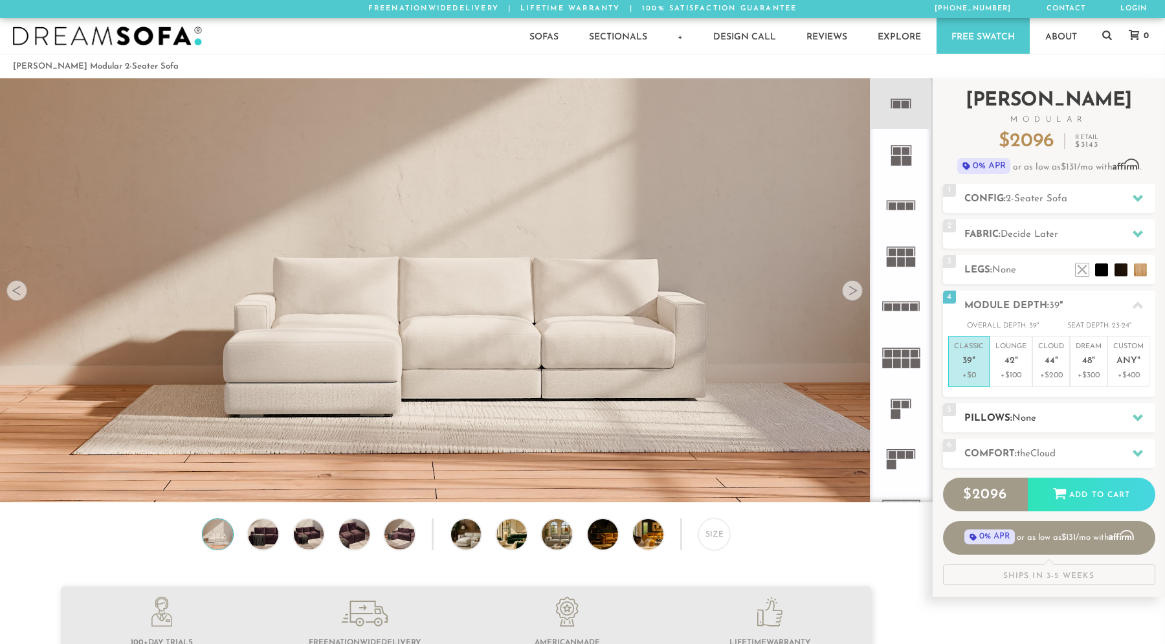
click at [1013, 416] on h2 "Pillows: None" at bounding box center [1059, 418] width 191 height 15
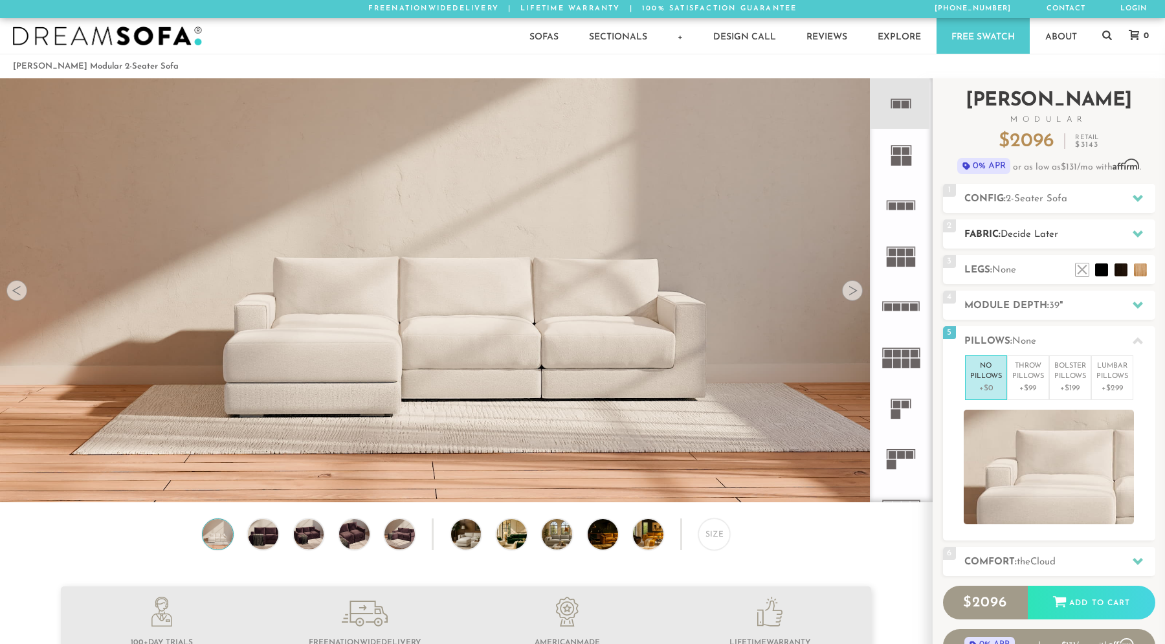
click at [1022, 234] on span "Decide Later" at bounding box center [1029, 235] width 58 height 10
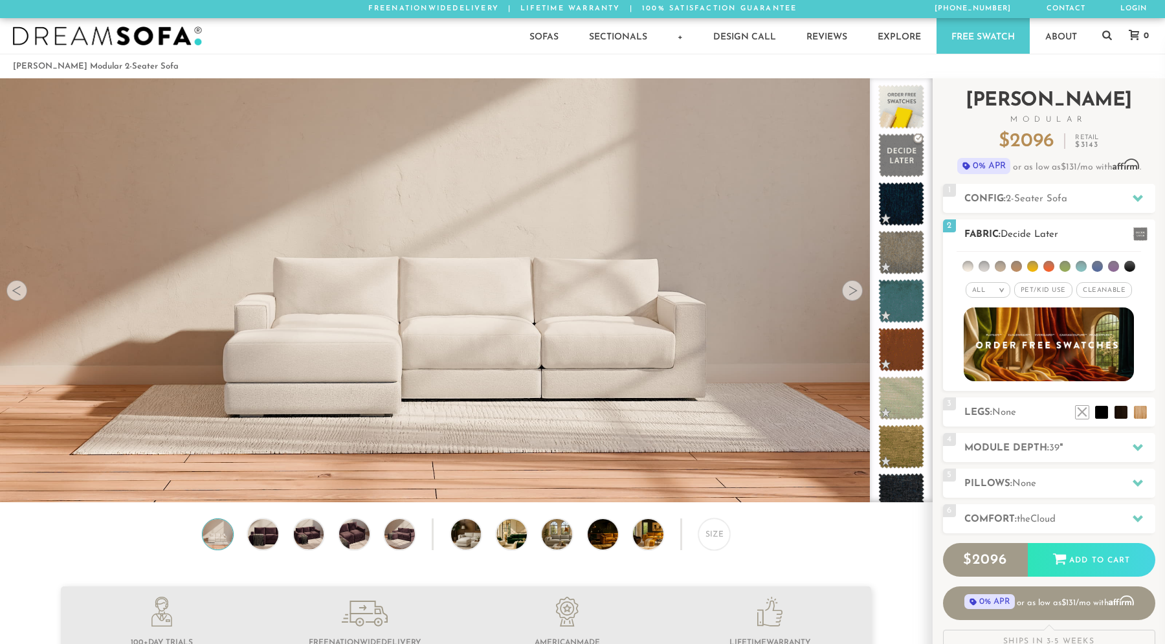
click at [984, 267] on li at bounding box center [983, 266] width 11 height 11
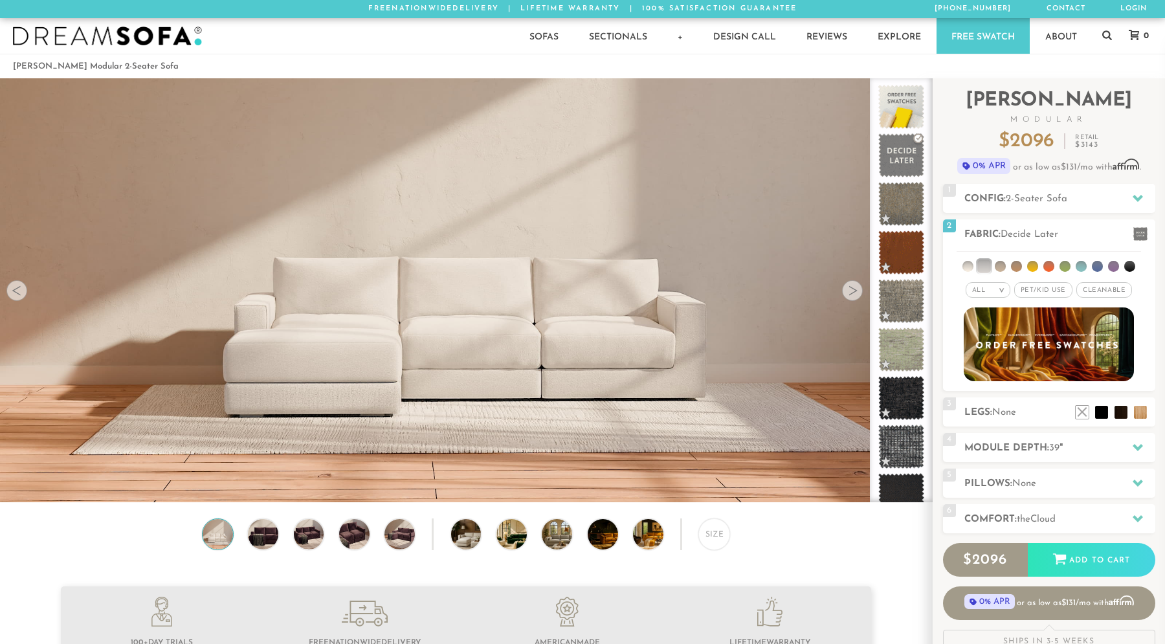
click at [14, 297] on div at bounding box center [16, 290] width 21 height 21
